Goal: Task Accomplishment & Management: Manage account settings

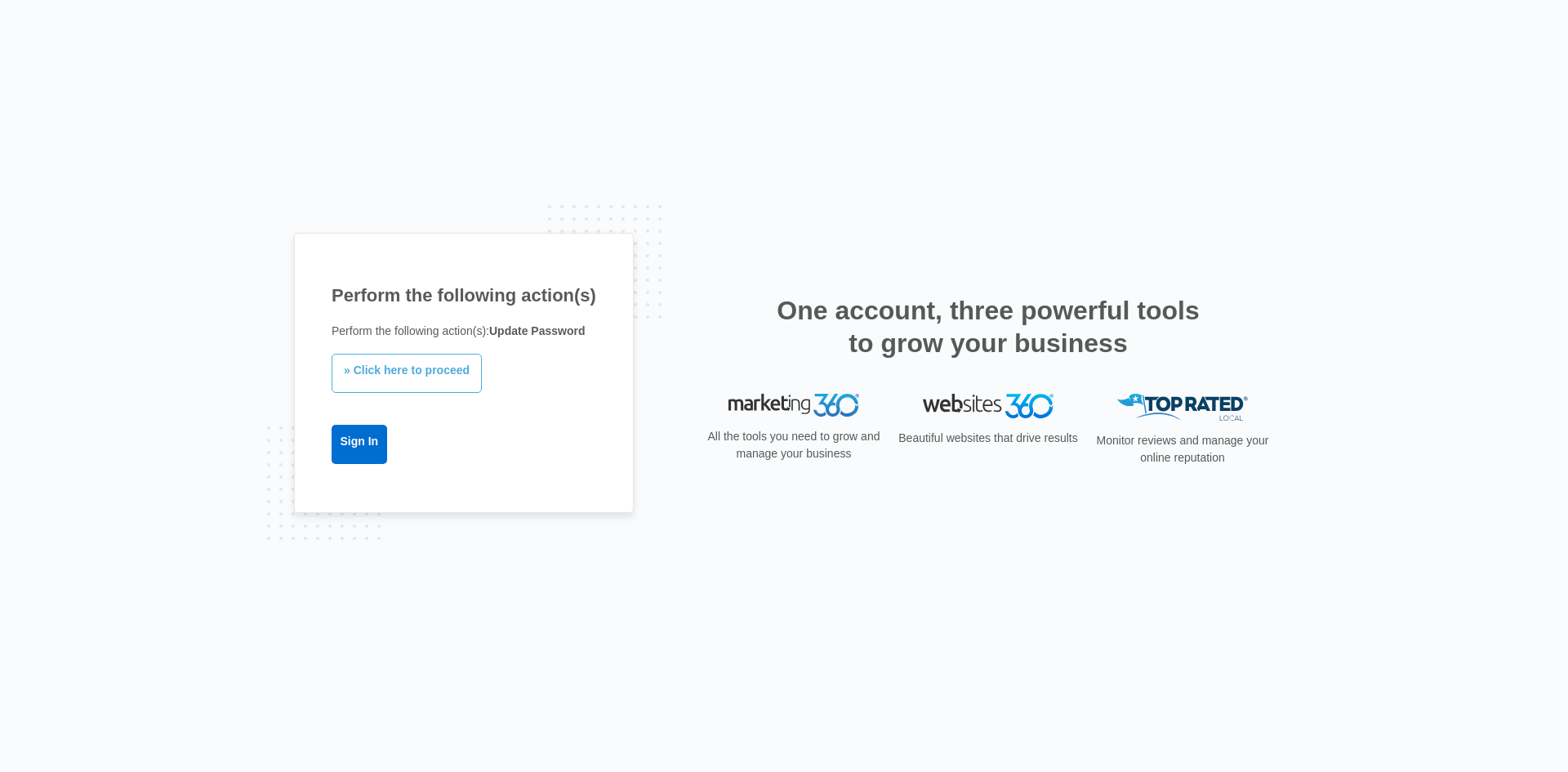
click at [414, 363] on link "» Click here to proceed" at bounding box center [407, 373] width 150 height 40
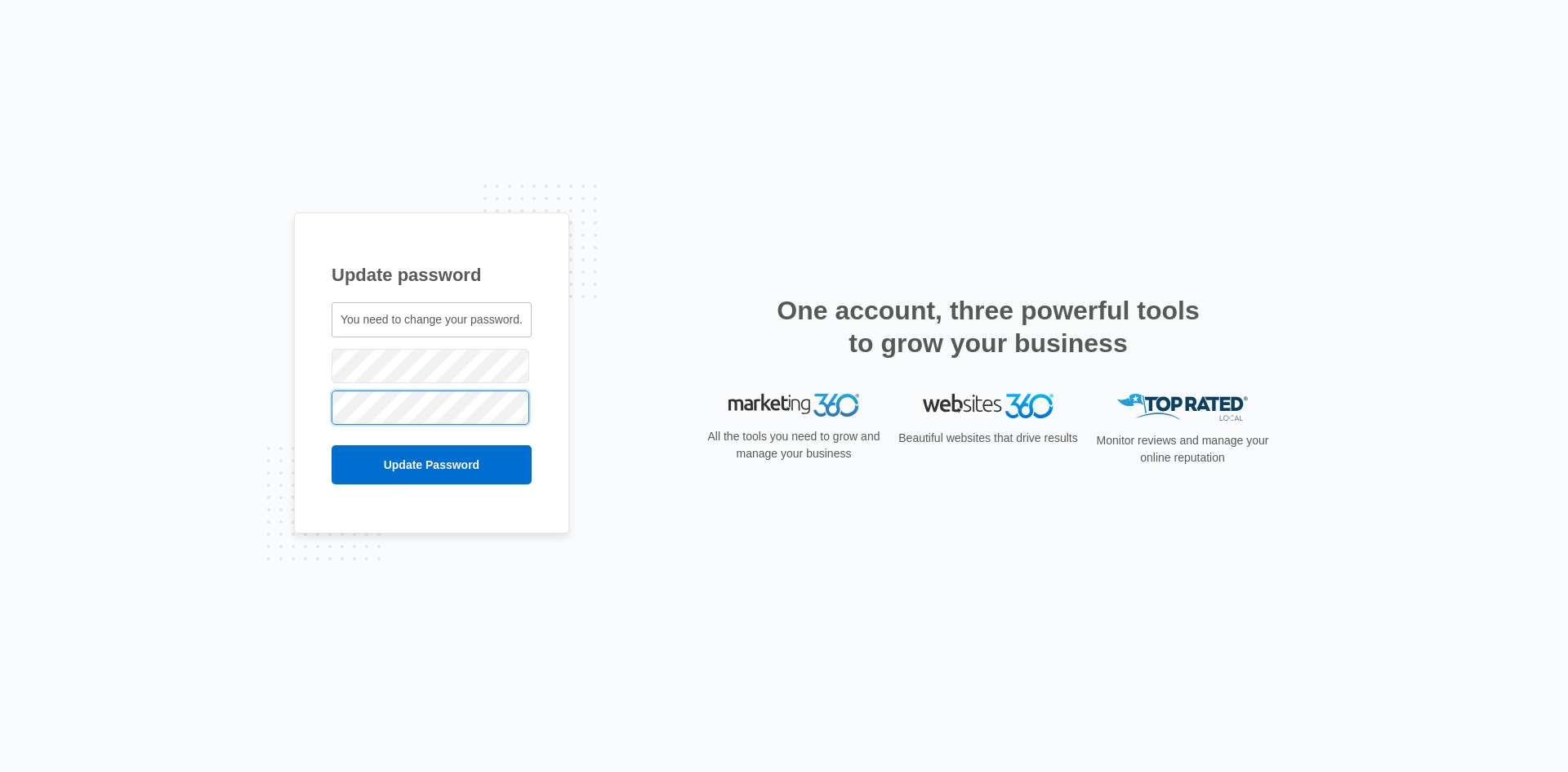
click at [332, 445] on input "Update Password" at bounding box center [432, 465] width 200 height 40
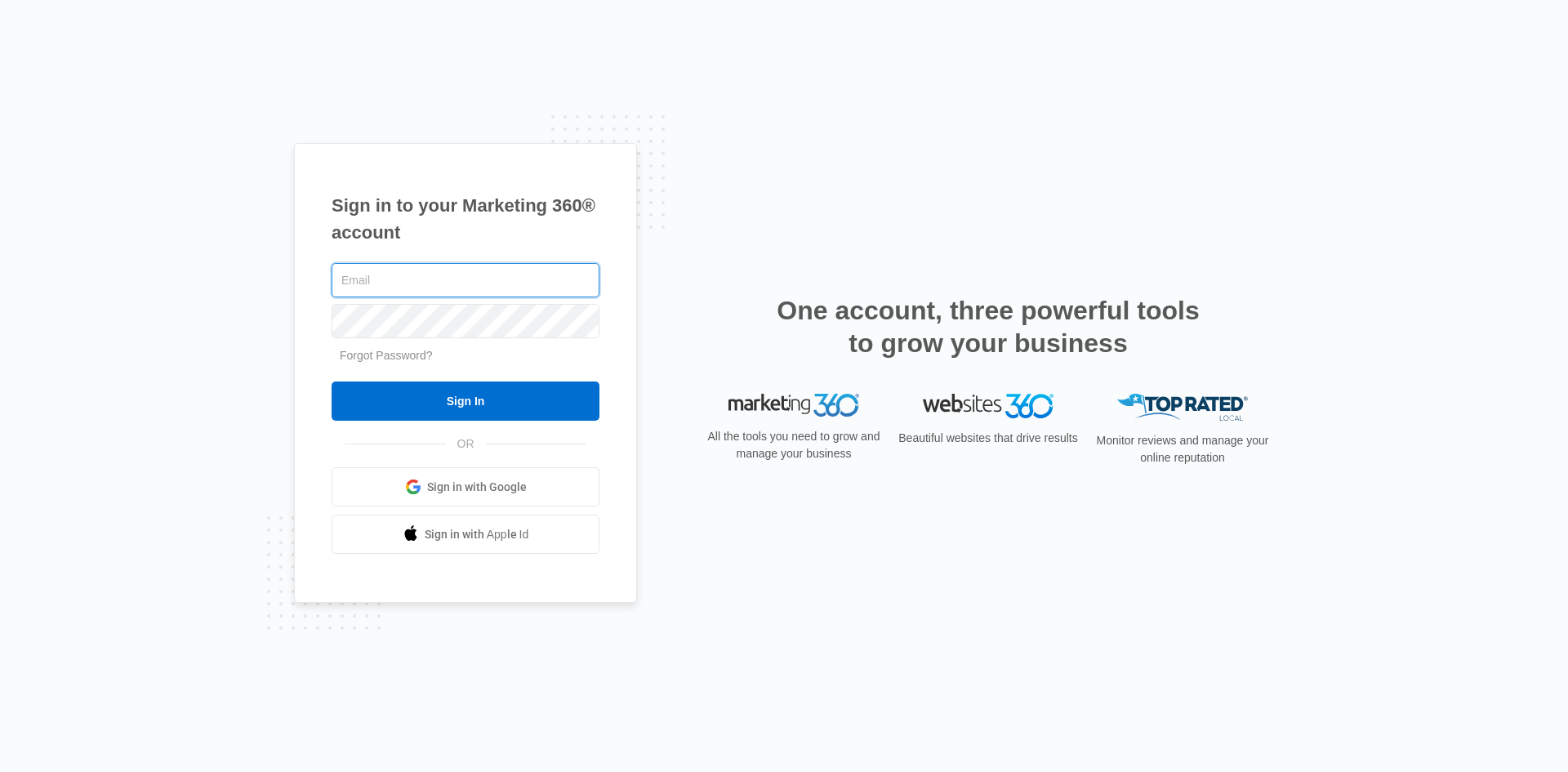
click at [385, 272] on input "text" at bounding box center [465, 280] width 268 height 35
type input "[PERSON_NAME][EMAIL_ADDRESS][DOMAIN_NAME]"
click at [332, 382] on input "Sign In" at bounding box center [465, 401] width 268 height 40
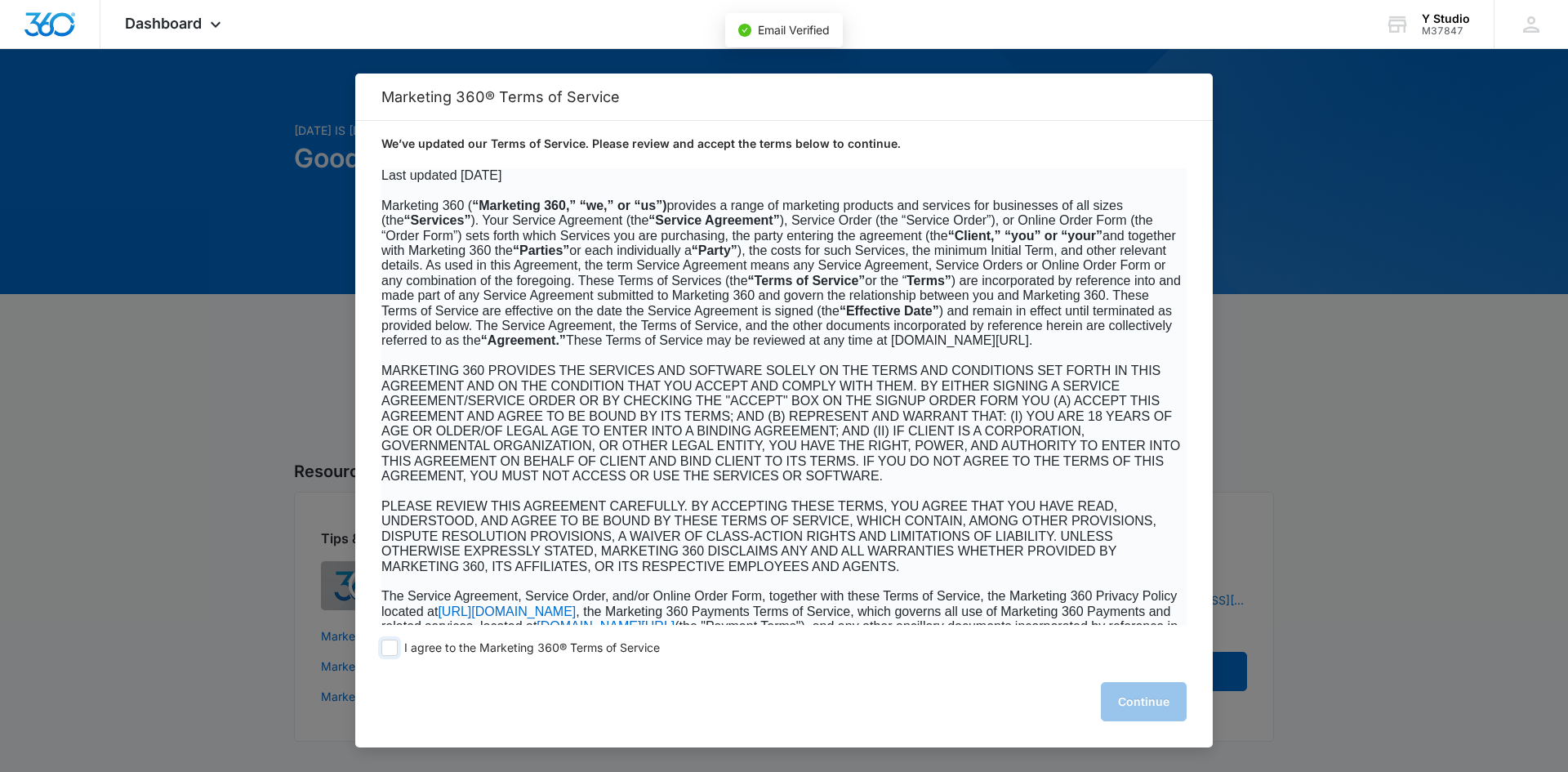
click at [397, 647] on span at bounding box center [389, 647] width 16 height 16
click at [397, 647] on input "I agree to the Marketing 360® Terms of Service" at bounding box center [389, 647] width 16 height 16
checkbox input "true"
click at [1141, 703] on button "Continue" at bounding box center [1143, 701] width 86 height 40
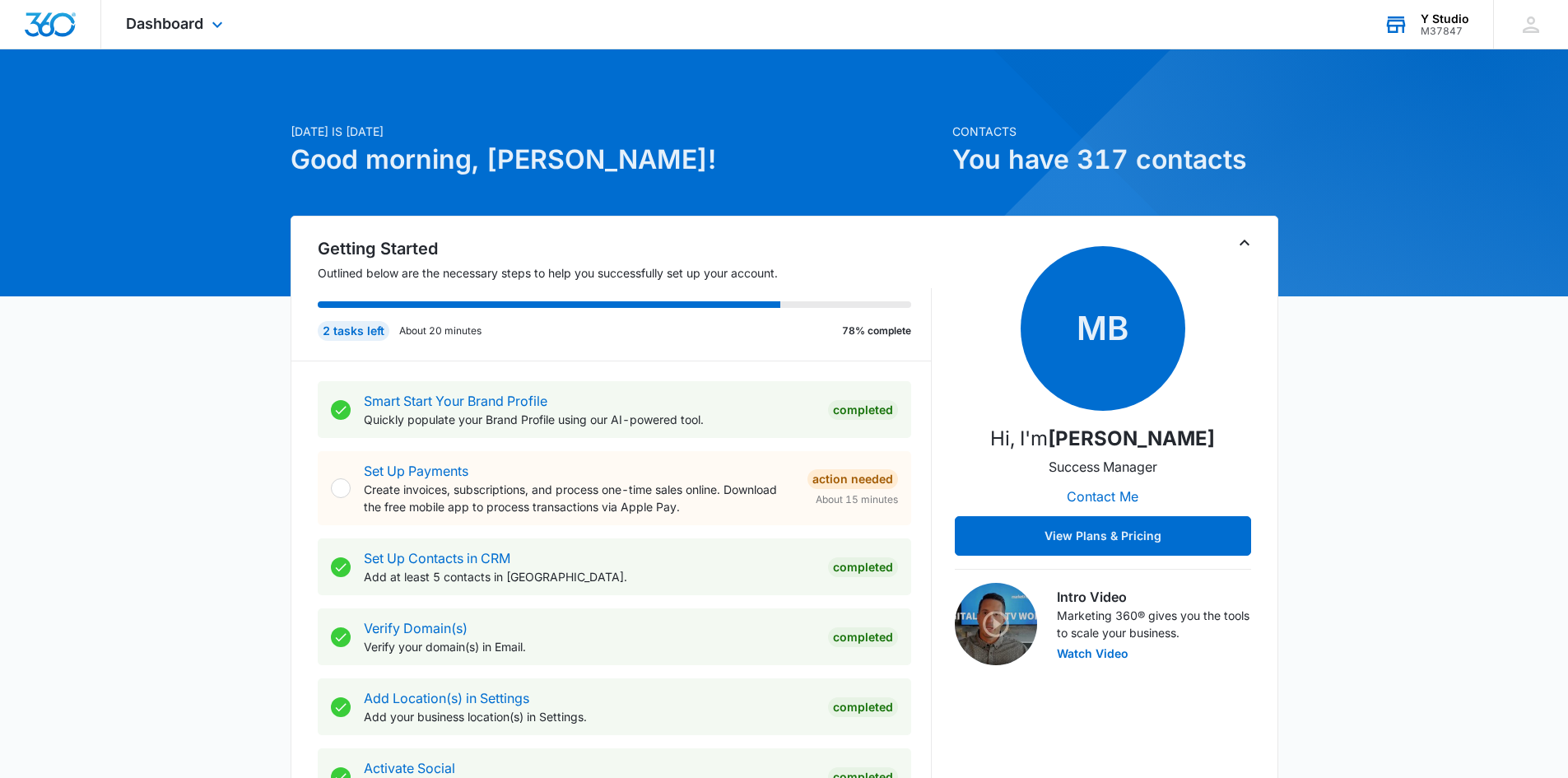
click at [1458, 32] on div "M37847" at bounding box center [1445, 31] width 49 height 12
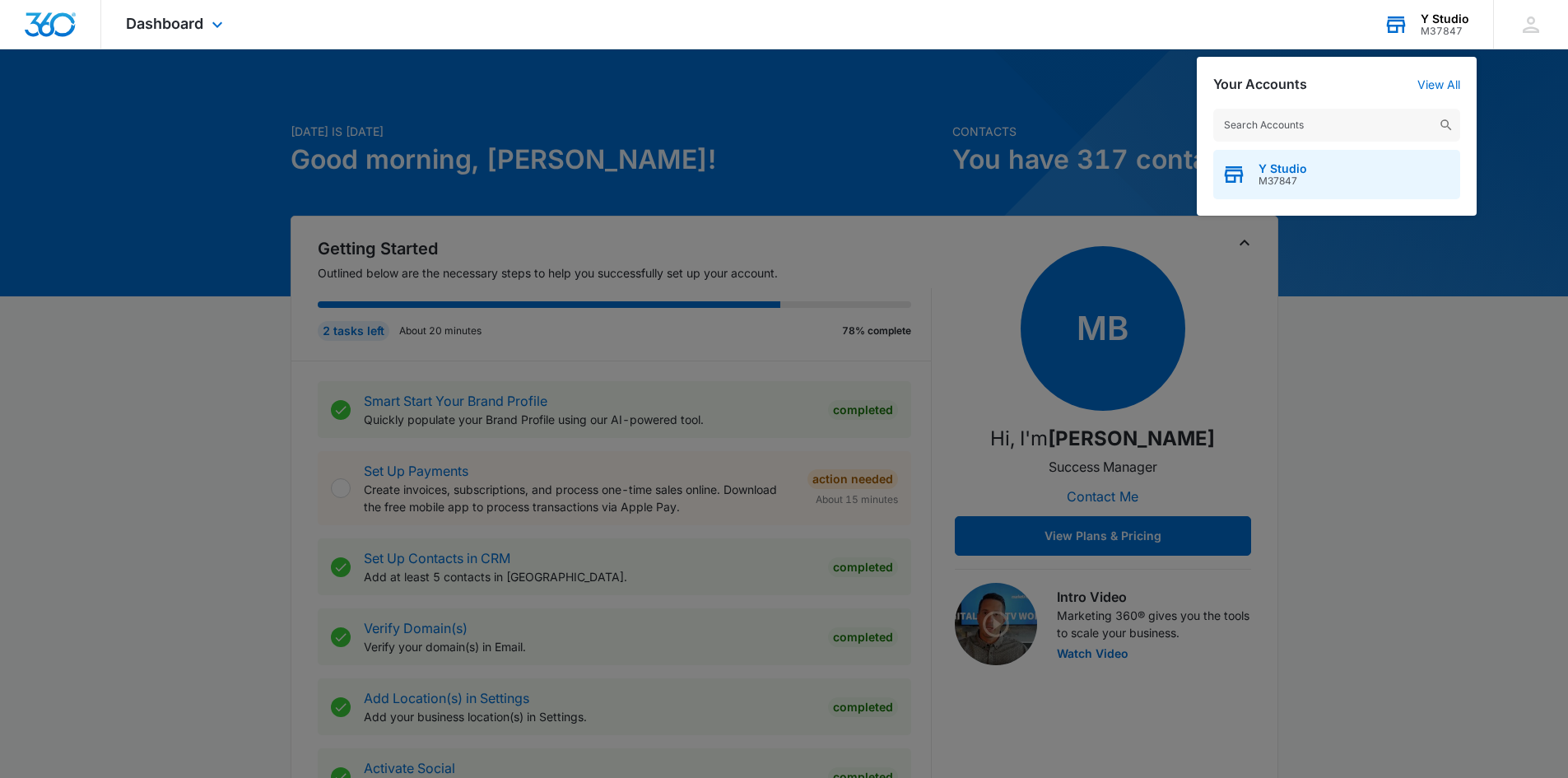
click at [1314, 186] on div "Y Studio M37847" at bounding box center [1337, 174] width 247 height 50
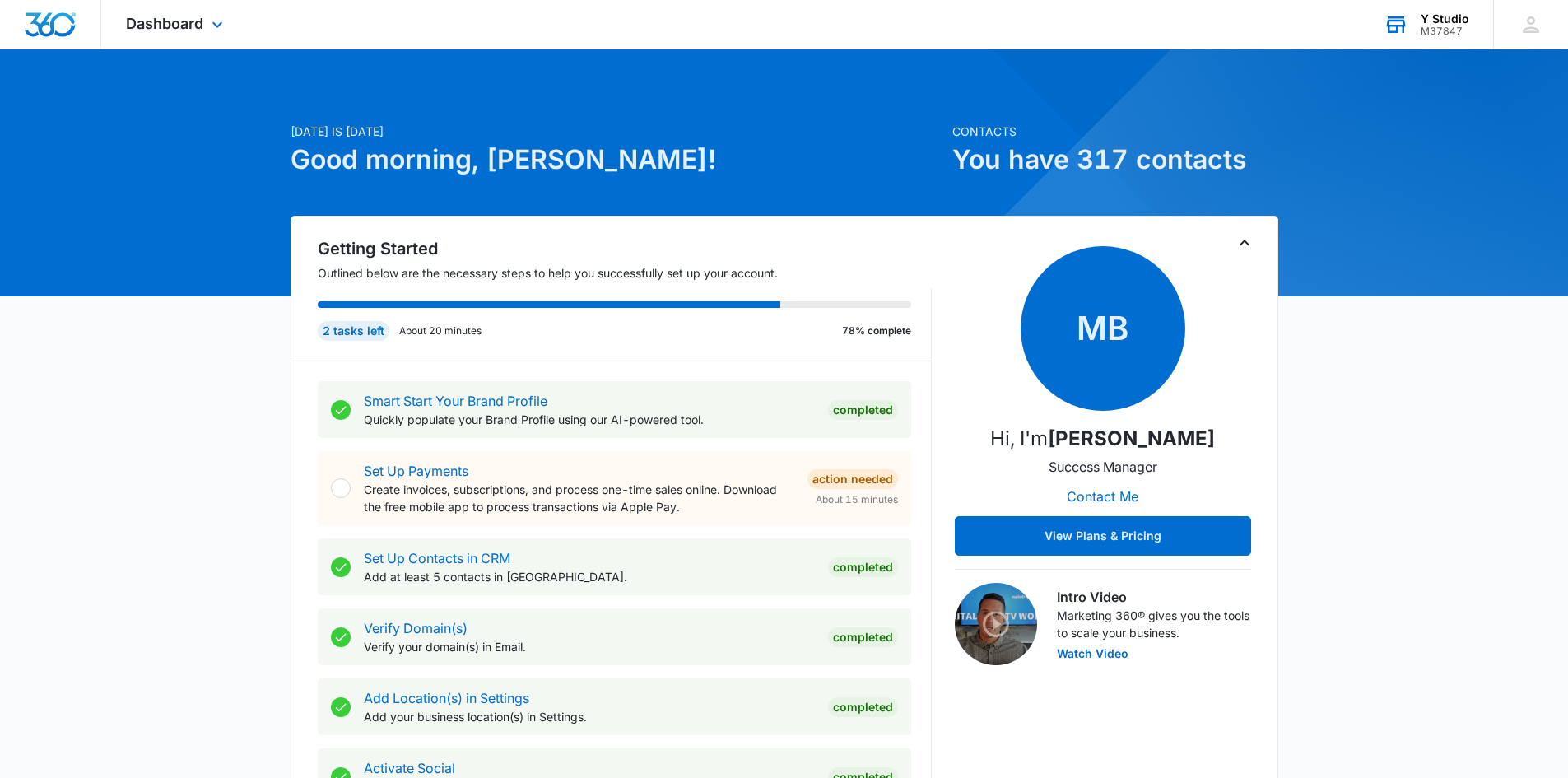
click at [1425, 17] on div "Y Studio" at bounding box center [1445, 19] width 49 height 14
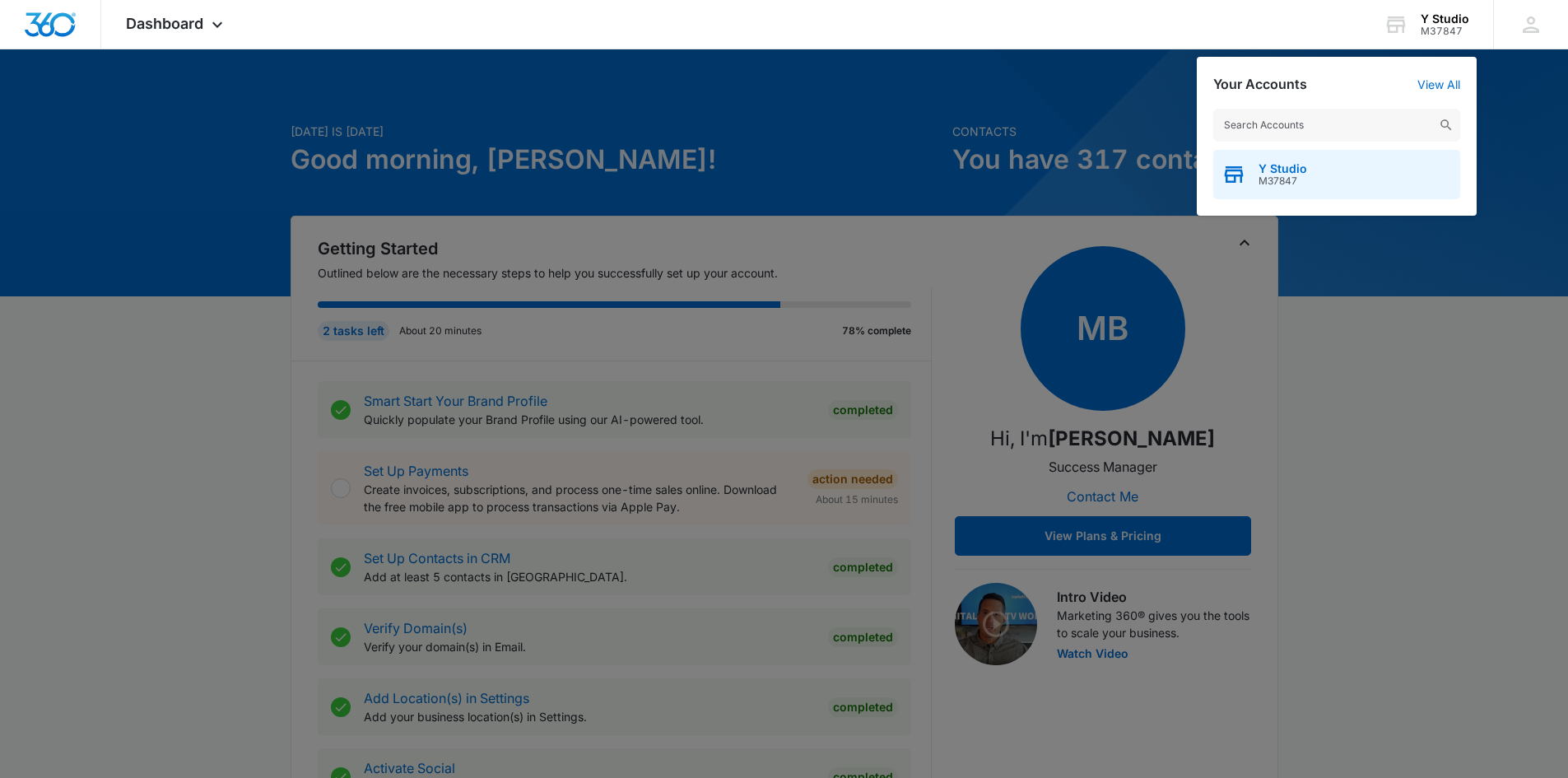
click at [1268, 166] on span "Y Studio" at bounding box center [1282, 169] width 49 height 14
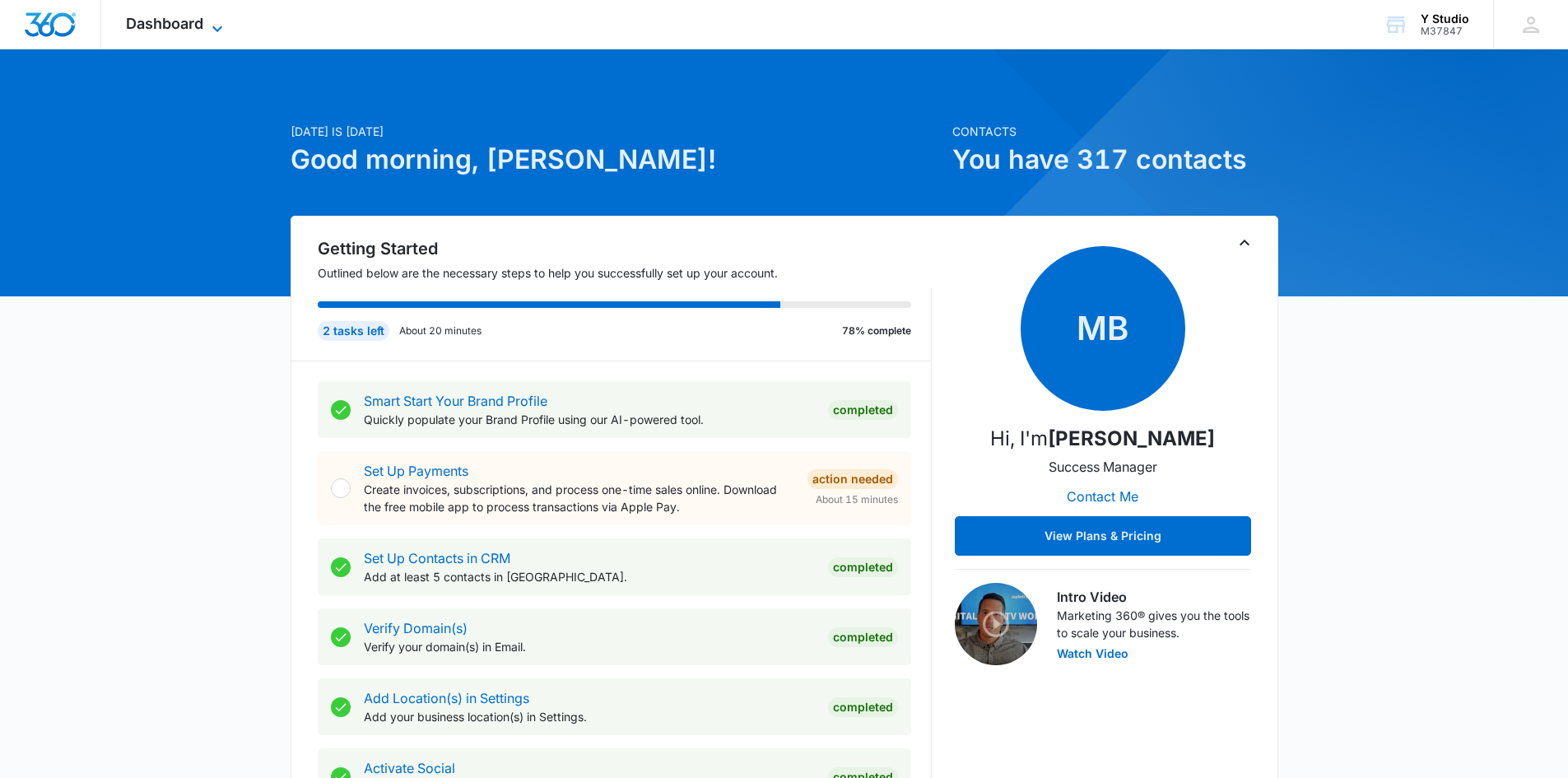
click at [175, 23] on span "Dashboard" at bounding box center [165, 23] width 78 height 17
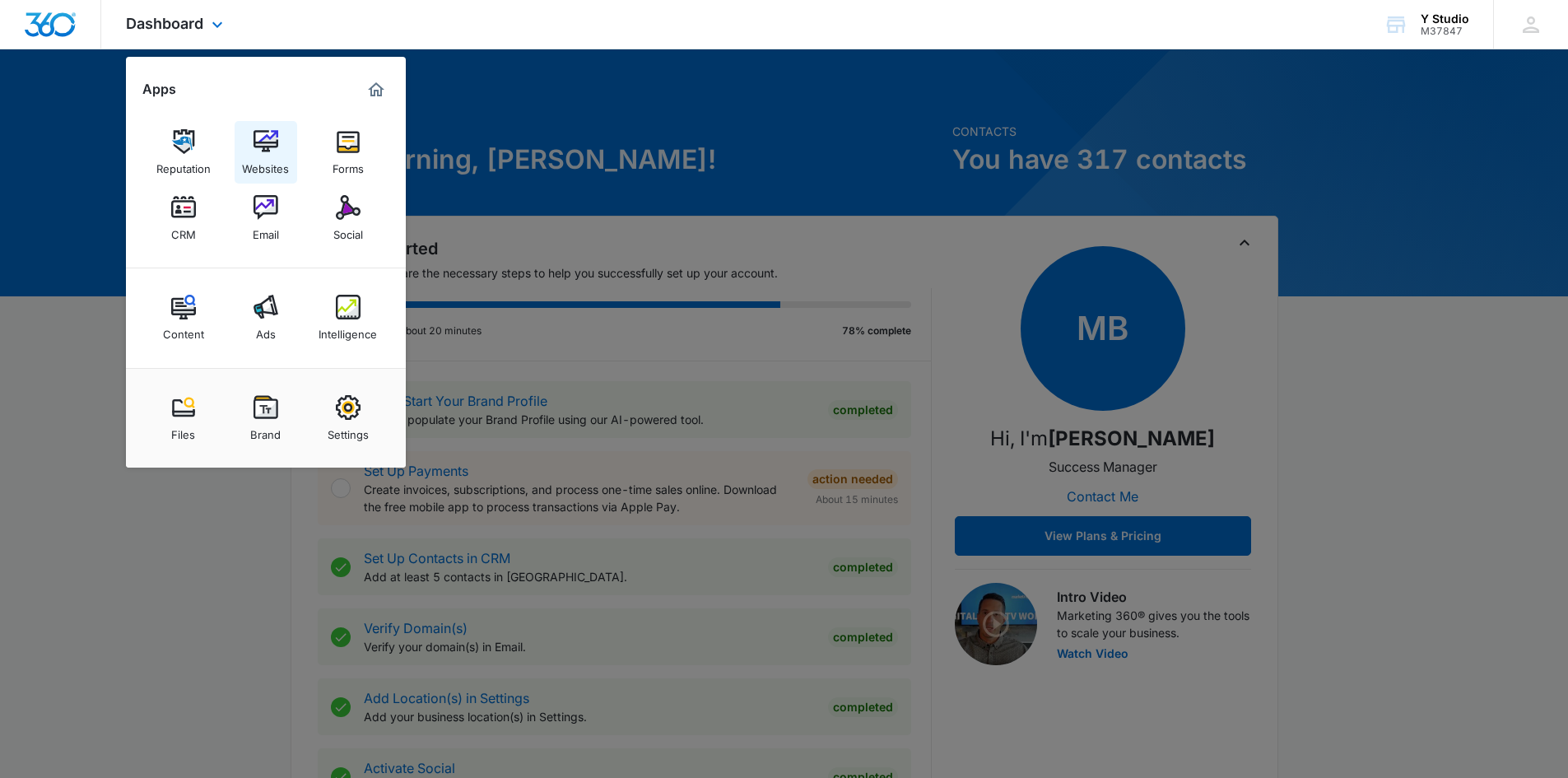
click at [271, 132] on img at bounding box center [265, 141] width 24 height 24
